Goal: Task Accomplishment & Management: Manage account settings

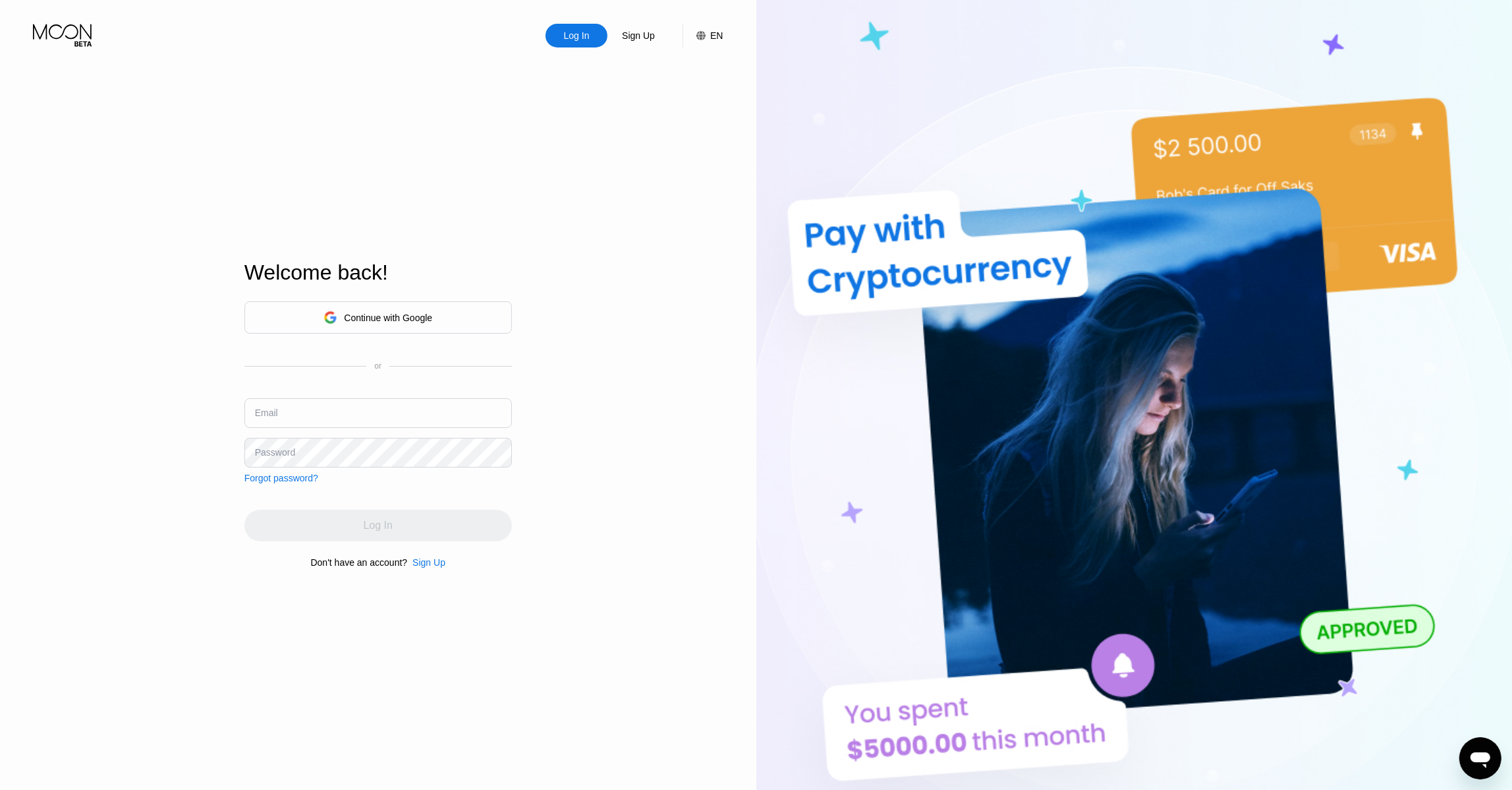
click at [308, 404] on input "text" at bounding box center [378, 413] width 267 height 30
paste input "[EMAIL_ADDRESS][DOMAIN_NAME]"
click at [390, 422] on input "[EMAIL_ADDRESS][DOMAIN_NAME]" at bounding box center [378, 413] width 267 height 30
click at [385, 412] on input "[EMAIL_ADDRESS][DOMAIN_NAME]" at bounding box center [378, 413] width 267 height 30
paste input "ljrigirg"
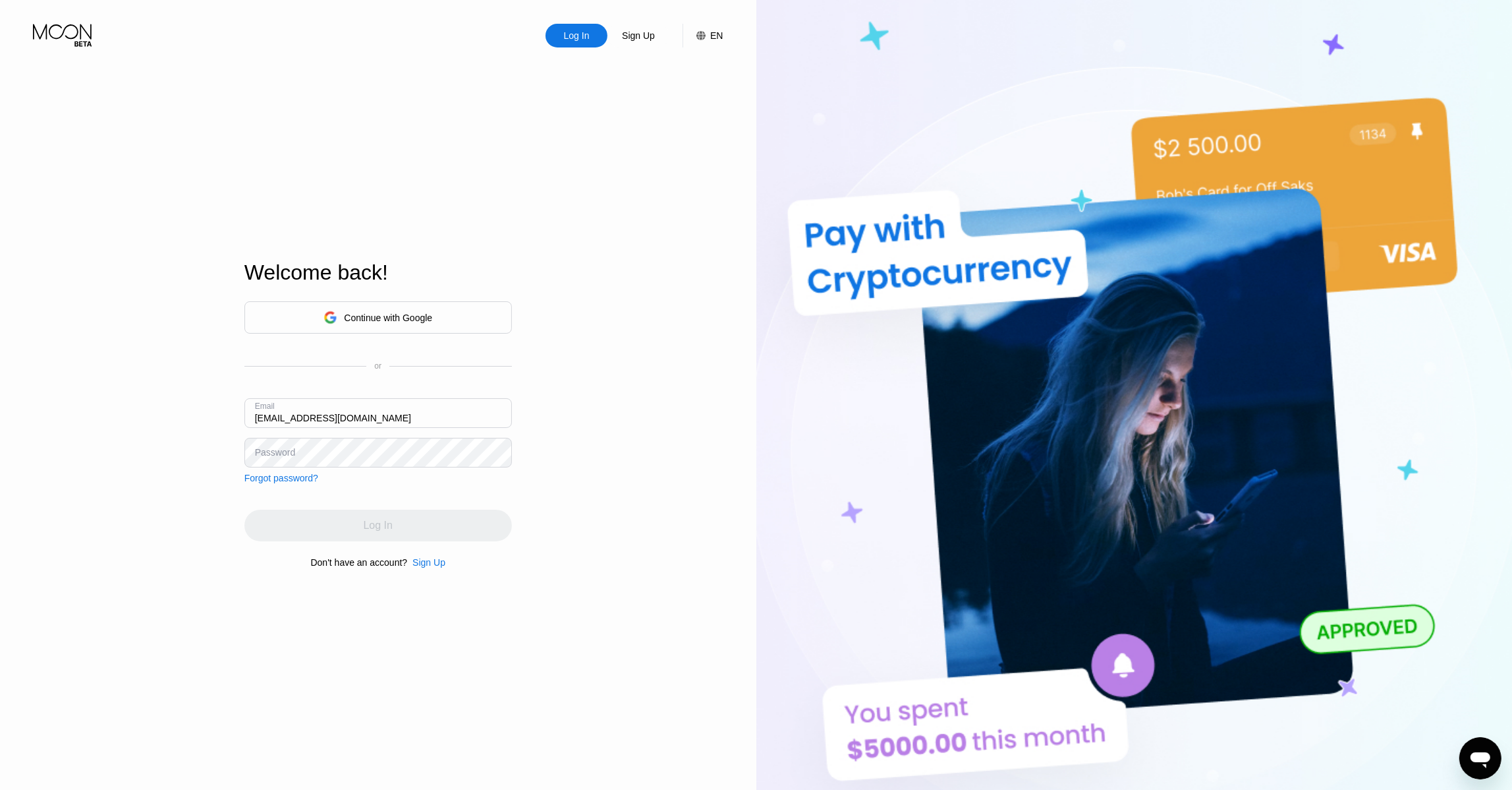
type input "[EMAIL_ADDRESS][DOMAIN_NAME]"
click at [395, 522] on div "Log In" at bounding box center [378, 525] width 267 height 31
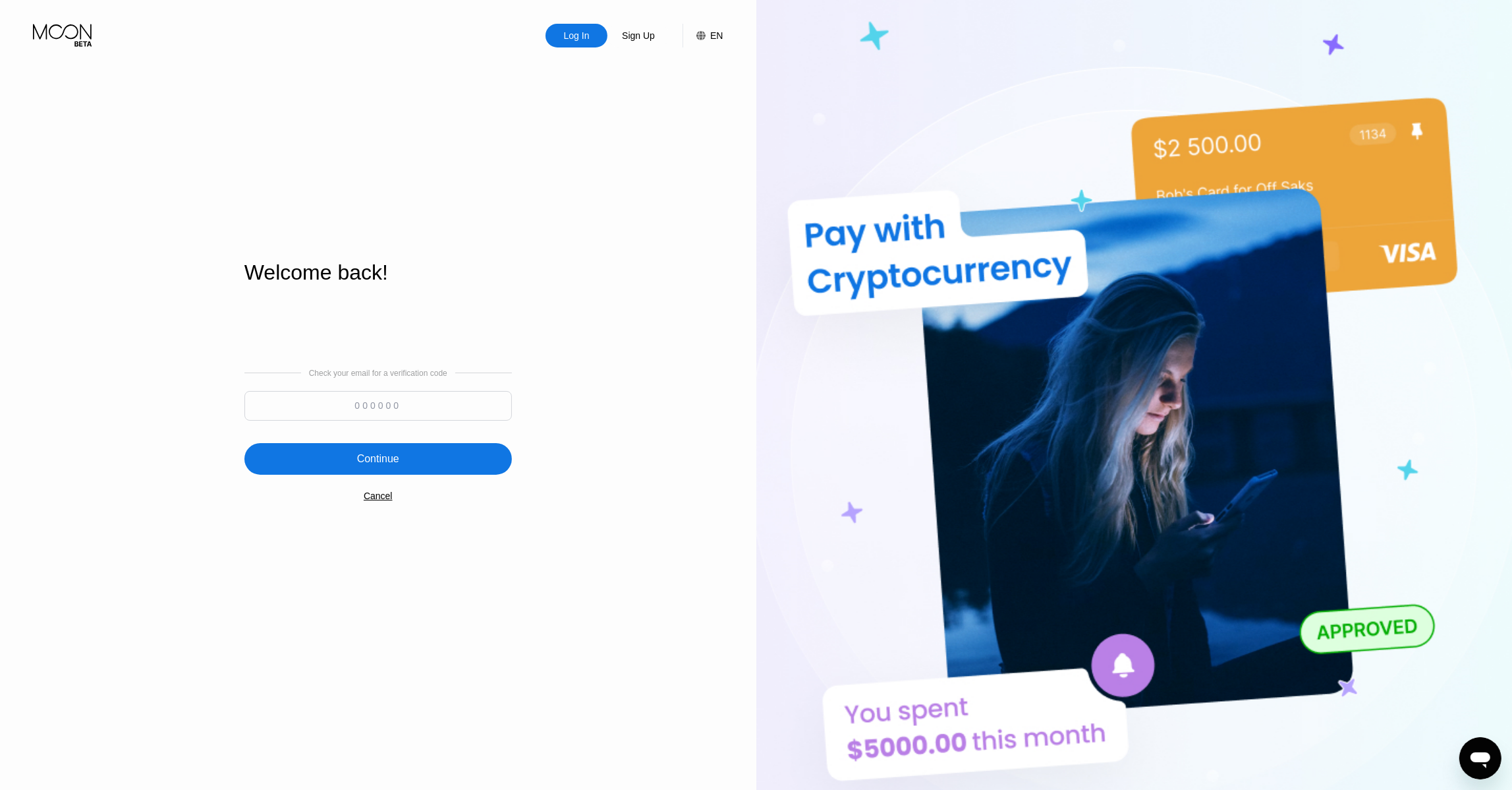
click at [421, 404] on input at bounding box center [378, 406] width 267 height 30
paste input "543508"
type input "543508"
click at [421, 462] on div "Continue" at bounding box center [378, 458] width 267 height 31
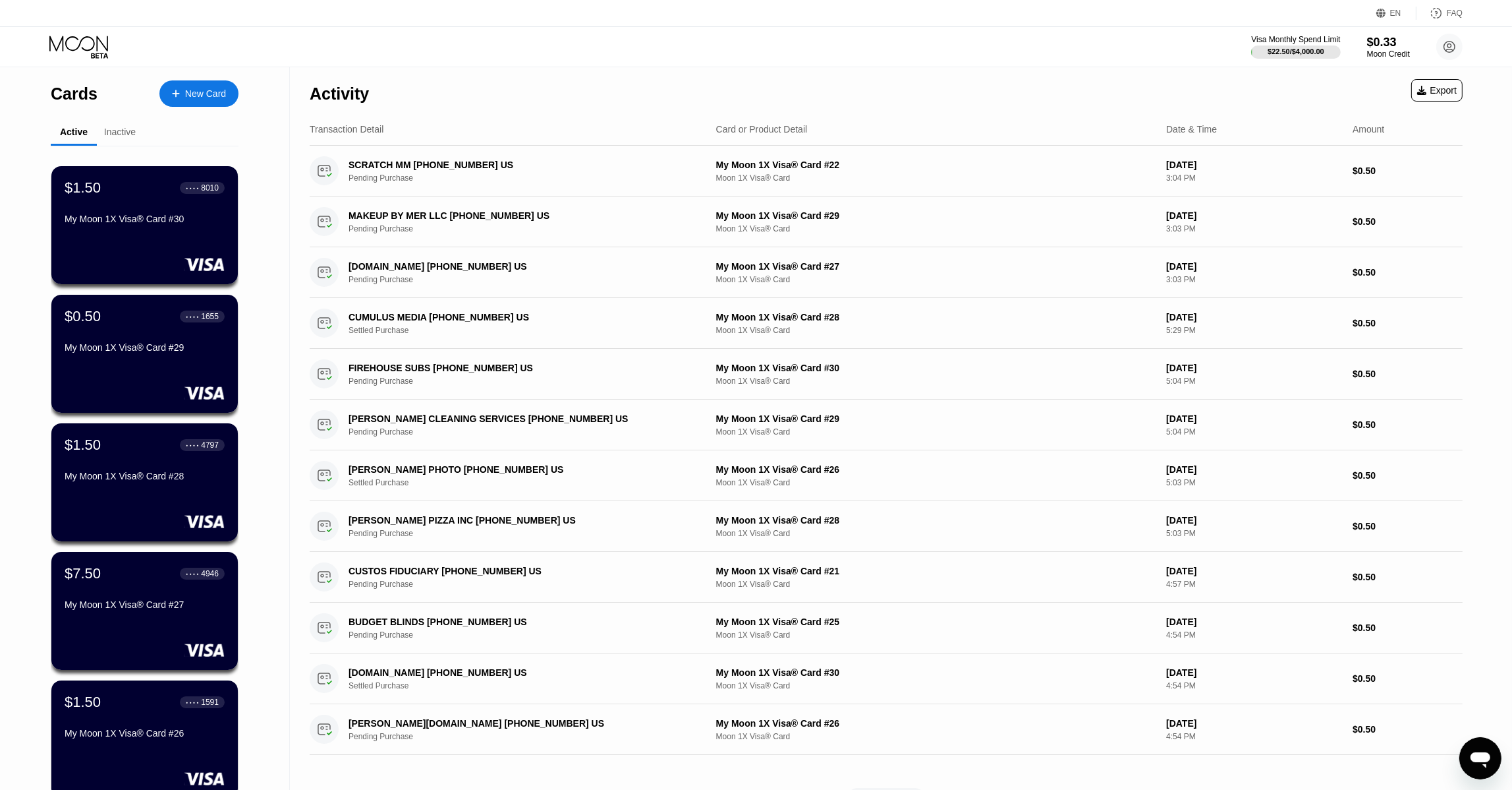
click at [267, 349] on div "Cards New Card Active Inactive $1.50 ● ● ● ● 8010 My Moon 1X Visa® Card #30 $0.…" at bounding box center [145, 469] width 290 height 803
click at [279, 564] on div "Cards New Card Active Inactive $1.50 ● ● ● ● 8010 My Moon 1X Visa® Card #30 $0.…" at bounding box center [145, 469] width 290 height 803
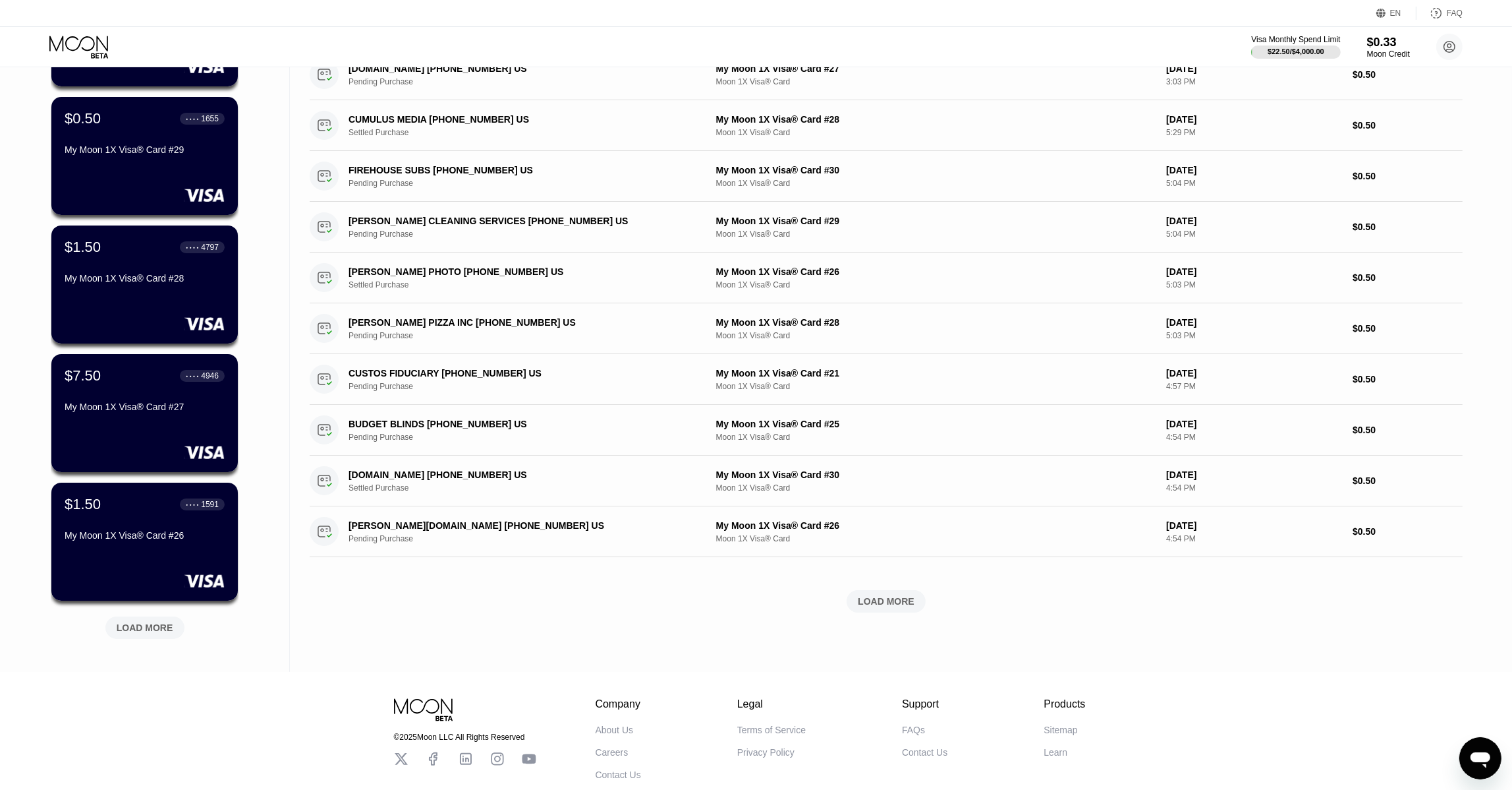
scroll to position [264, 0]
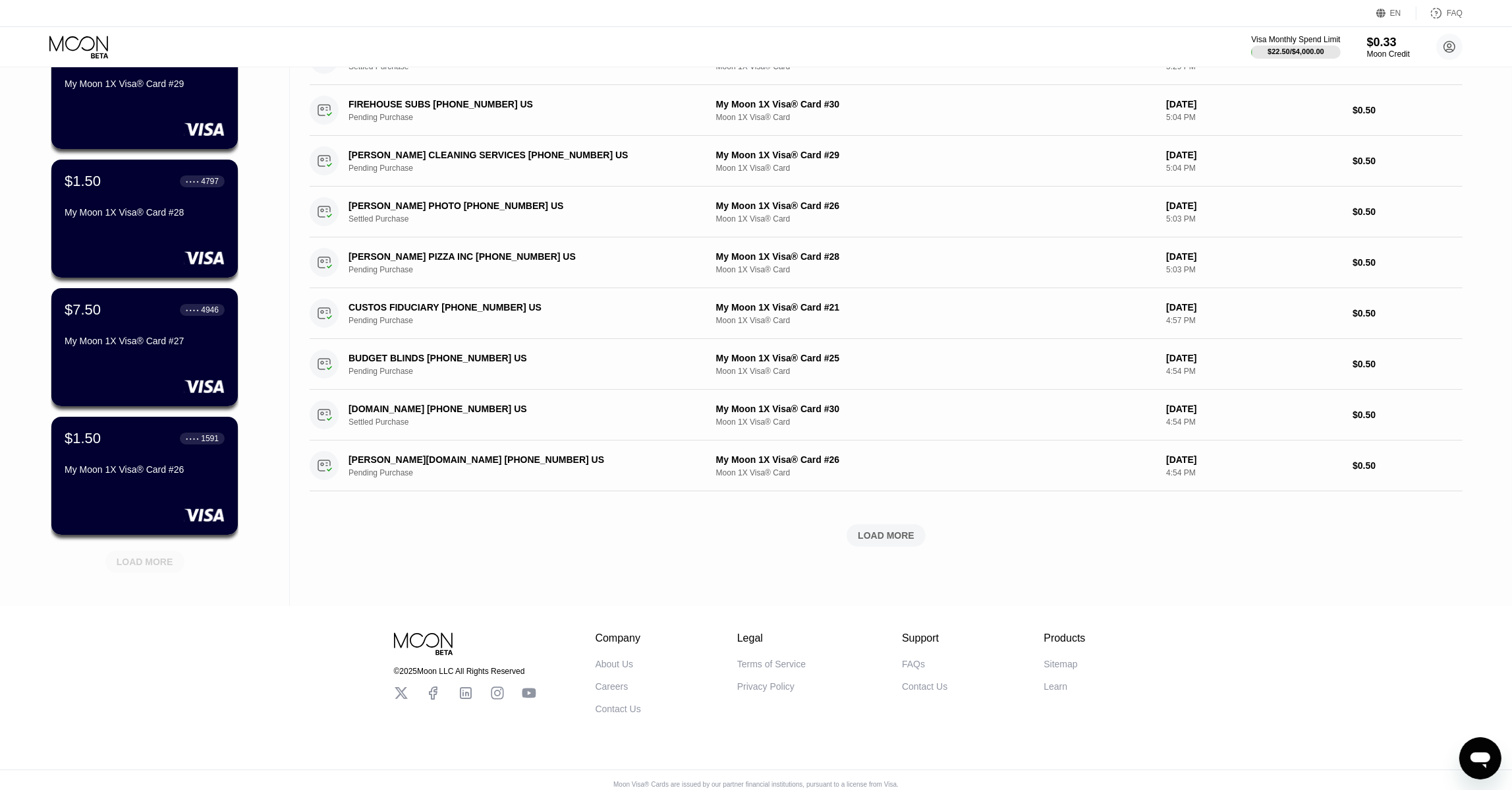
click at [158, 558] on div "LOAD MORE" at bounding box center [145, 561] width 56 height 12
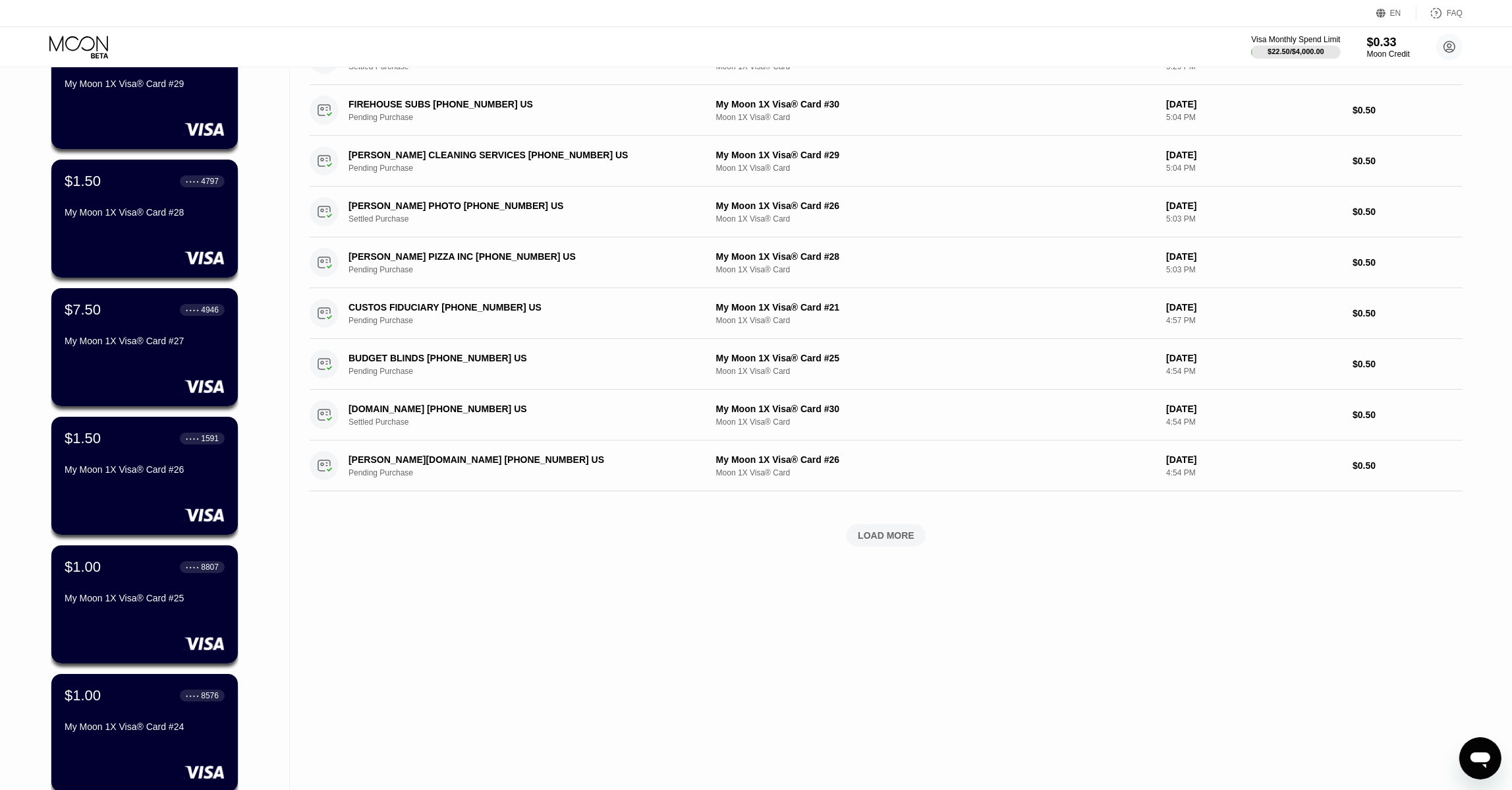
click at [281, 491] on div "Cards New Card Active Inactive $1.50 ● ● ● ● 8010 My Moon 1X Visa® Card #30 $0.…" at bounding box center [145, 526] width 290 height 1445
click at [266, 551] on div "Cards New Card Active Inactive $1.50 ● ● ● ● 8010 My Moon 1X Visa® Card #30 $0.…" at bounding box center [145, 526] width 290 height 1445
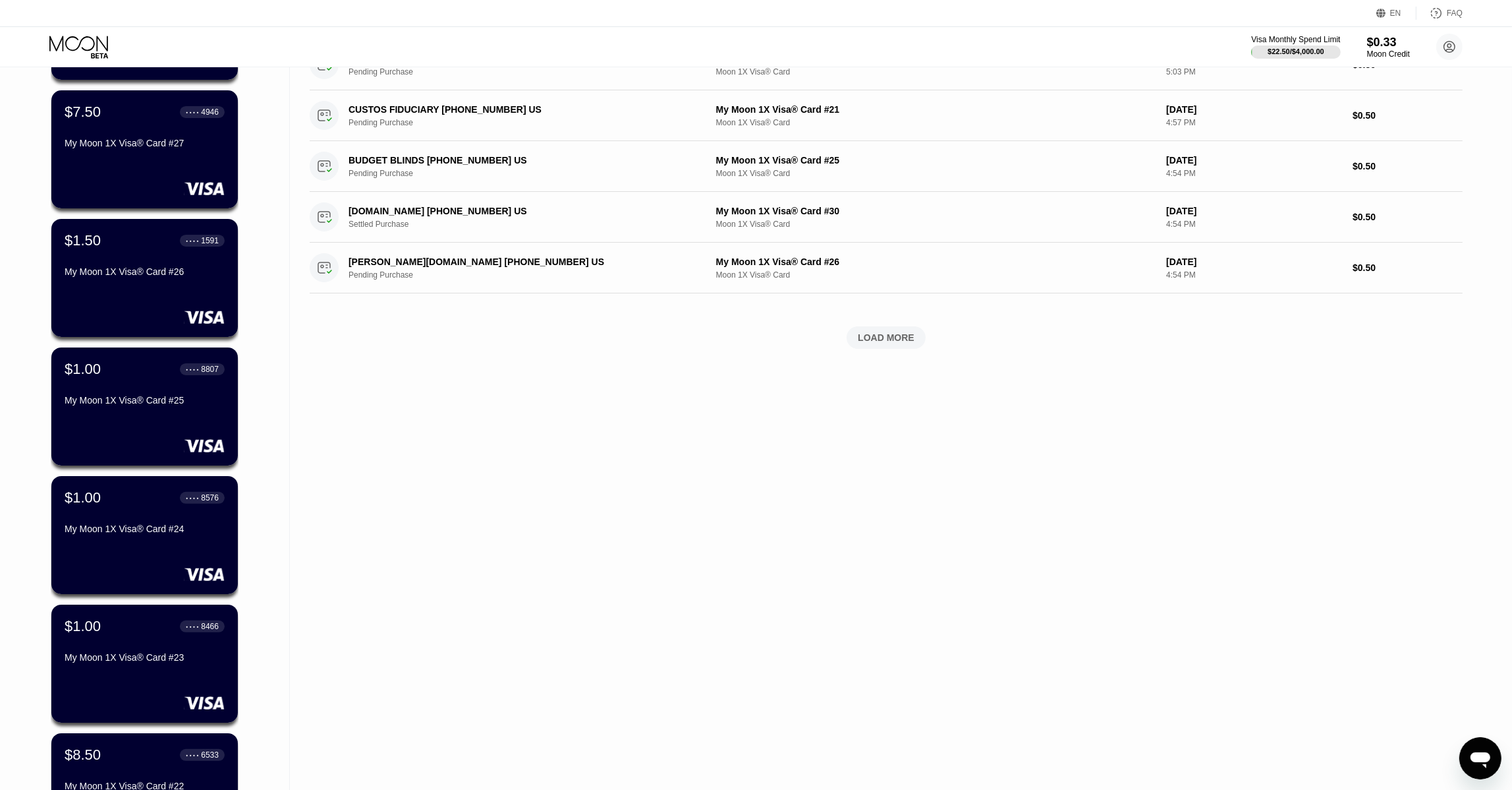
scroll to position [593, 0]
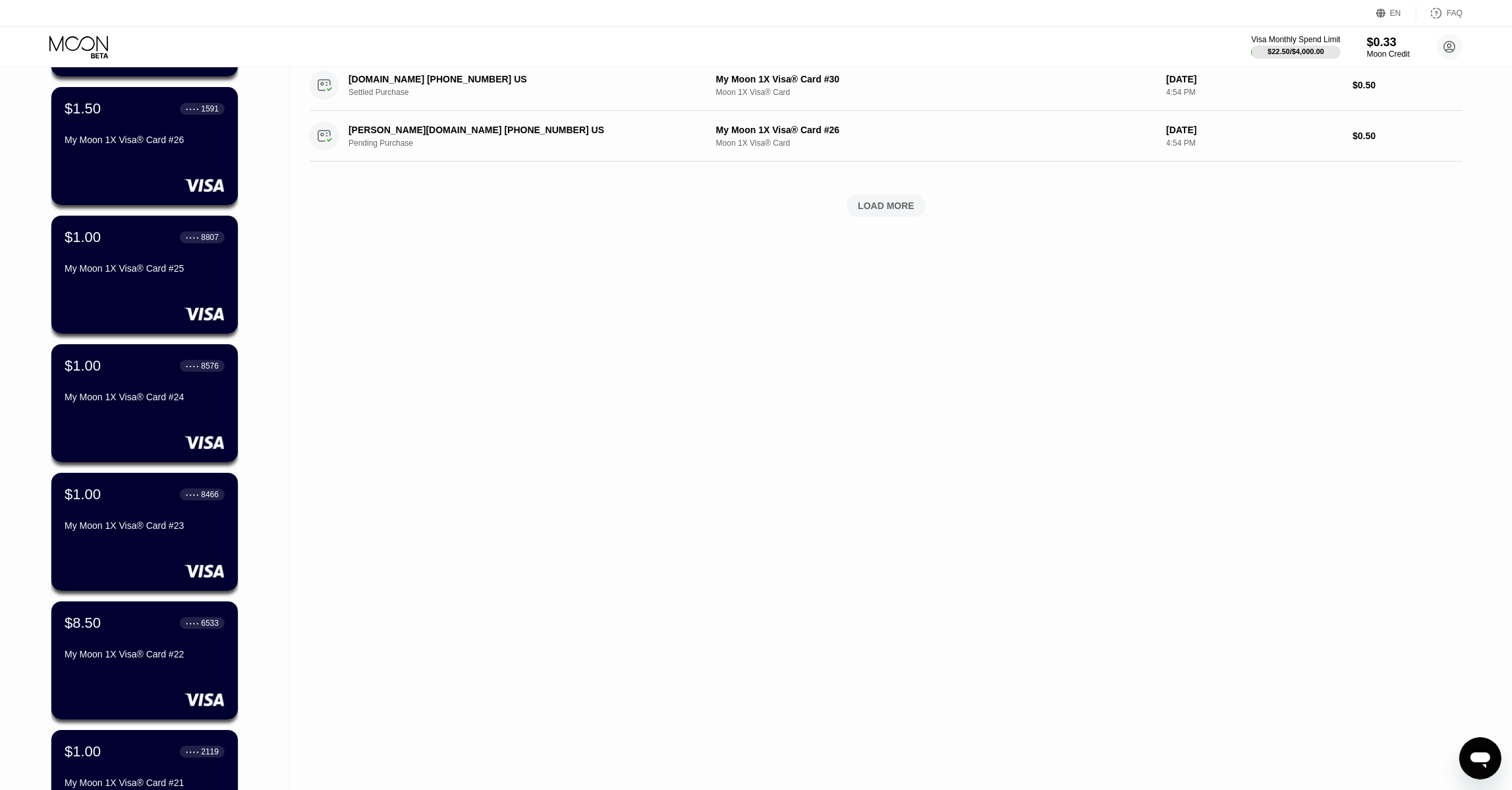
click at [261, 512] on div "Cards New Card Active Inactive $1.50 ● ● ● ● 8010 My Moon 1X Visa® Card #30 $0.…" at bounding box center [145, 196] width 290 height 1445
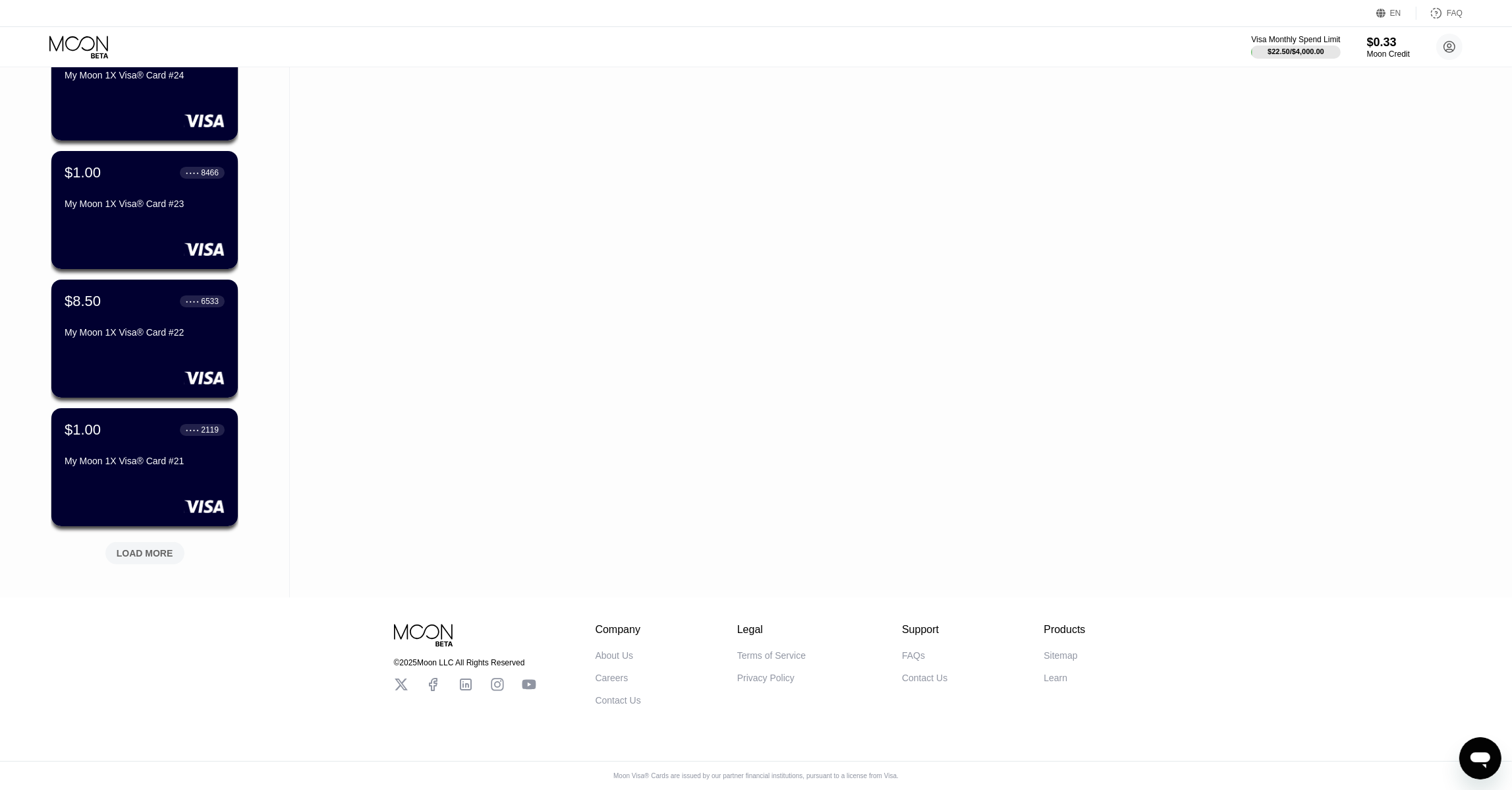
scroll to position [401, 0]
